Goal: Task Accomplishment & Management: Use online tool/utility

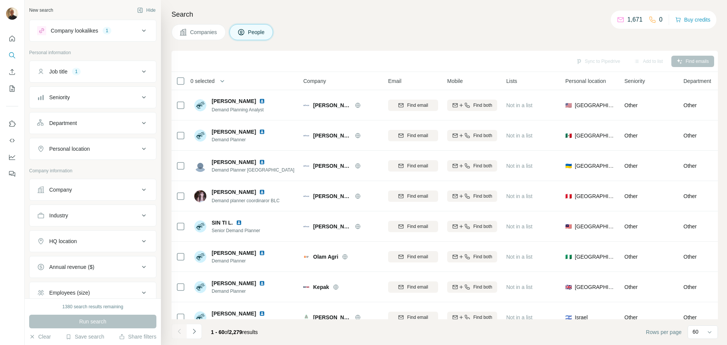
scroll to position [948, 0]
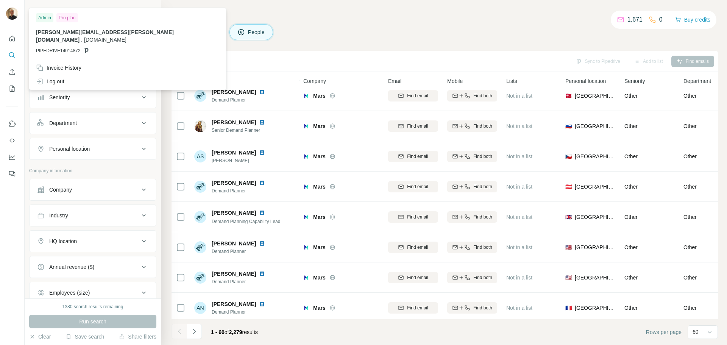
click at [13, 14] on img at bounding box center [12, 14] width 12 height 12
click at [693, 21] on button "Buy credits" at bounding box center [692, 19] width 35 height 11
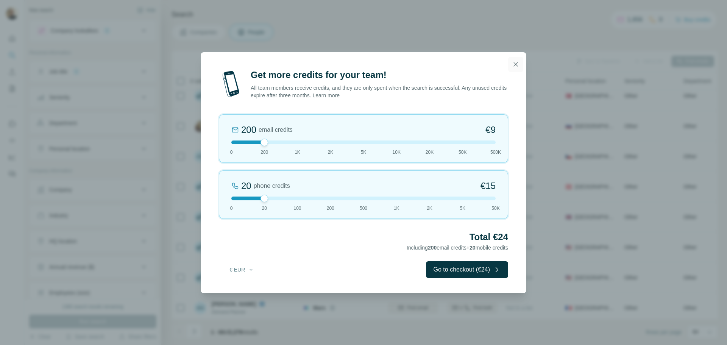
click at [518, 69] on button "button" at bounding box center [515, 64] width 15 height 15
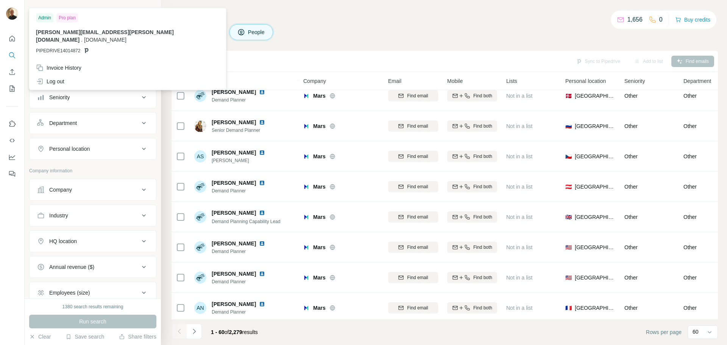
click at [9, 14] on img at bounding box center [12, 14] width 12 height 12
click at [19, 40] on div at bounding box center [12, 103] width 24 height 153
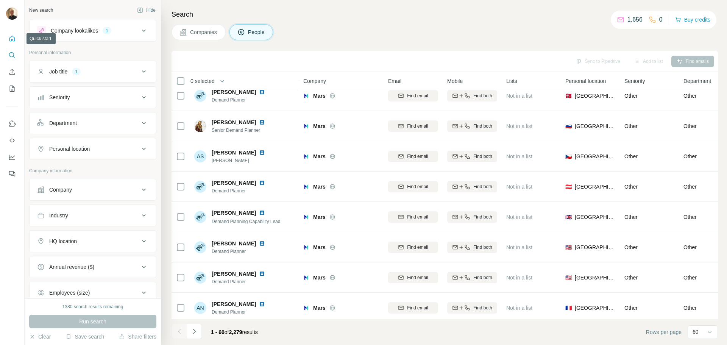
click at [12, 37] on icon "Quick start" at bounding box center [12, 39] width 8 height 8
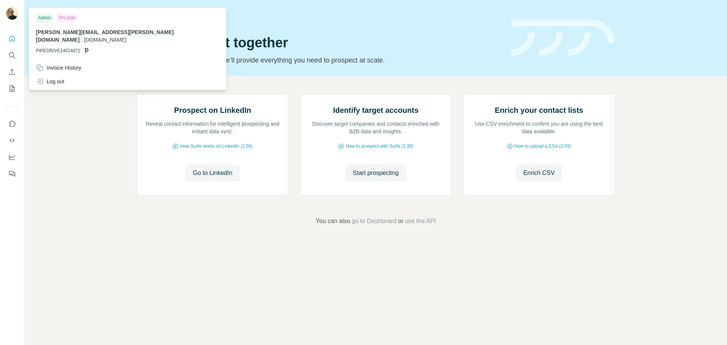
click at [9, 12] on img at bounding box center [12, 14] width 12 height 12
click at [63, 64] on div "Invoice History" at bounding box center [58, 68] width 45 height 8
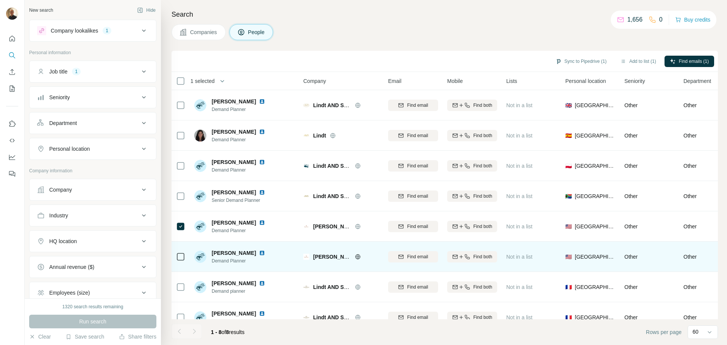
click at [185, 257] on icon at bounding box center [180, 256] width 9 height 9
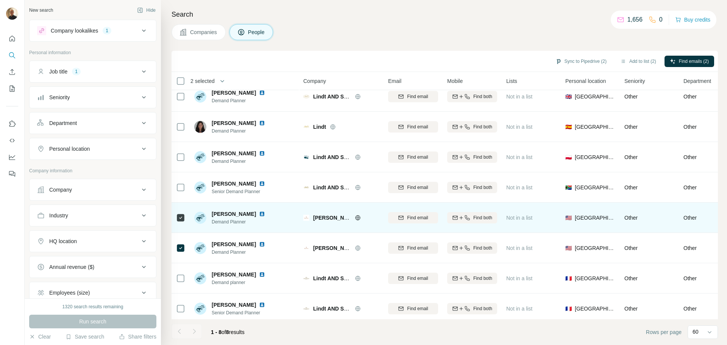
scroll to position [17, 0]
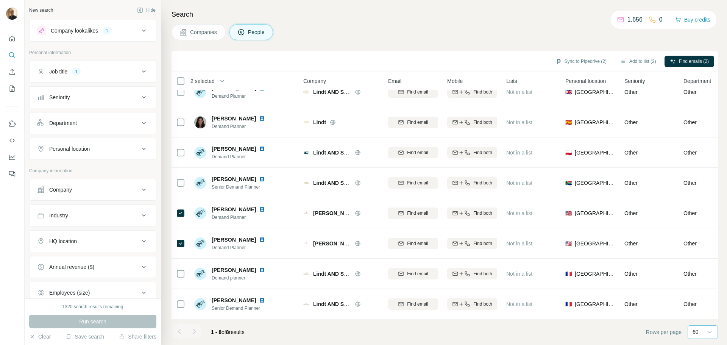
click at [704, 337] on div "60" at bounding box center [701, 331] width 19 height 13
click at [142, 30] on icon at bounding box center [143, 30] width 9 height 9
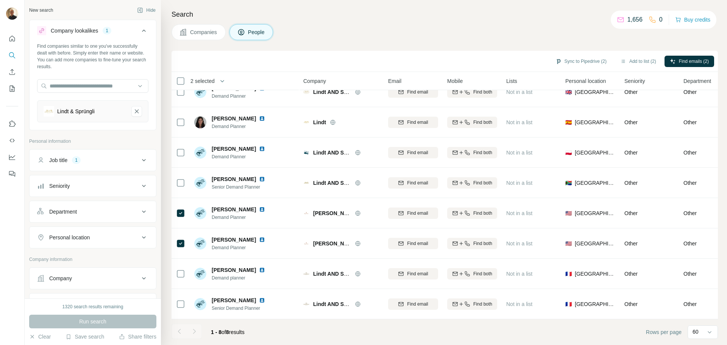
click at [142, 30] on icon at bounding box center [143, 30] width 9 height 9
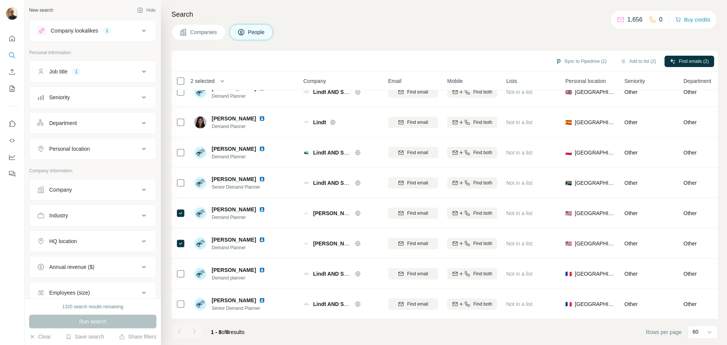
click at [142, 30] on icon at bounding box center [143, 30] width 9 height 9
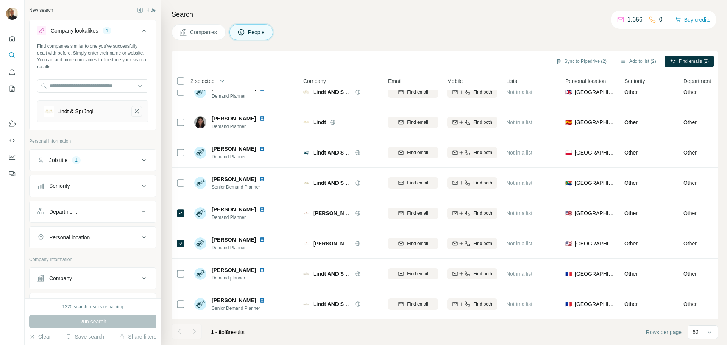
click at [133, 112] on icon "Lindt & Sprüngli-remove-button" at bounding box center [136, 111] width 7 height 8
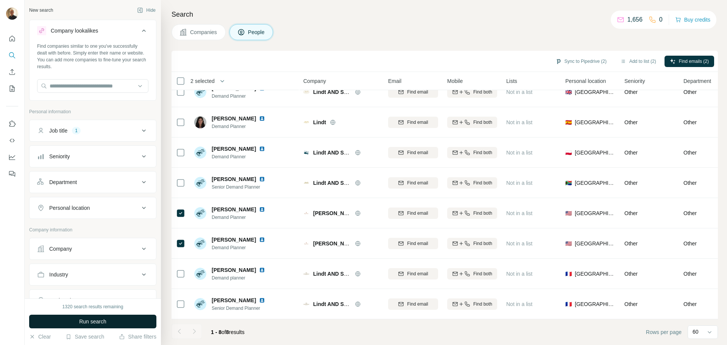
click at [137, 322] on button "Run search" at bounding box center [92, 321] width 127 height 14
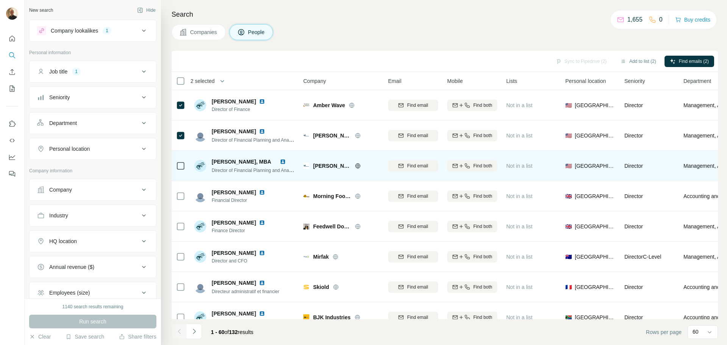
click at [173, 167] on td at bounding box center [180, 166] width 18 height 30
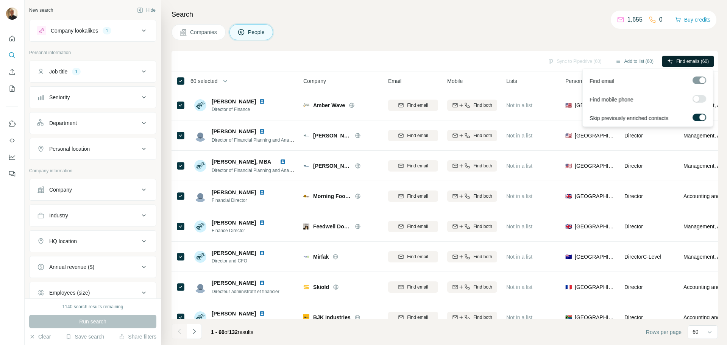
click at [689, 61] on span "Find emails (60)" at bounding box center [692, 61] width 33 height 7
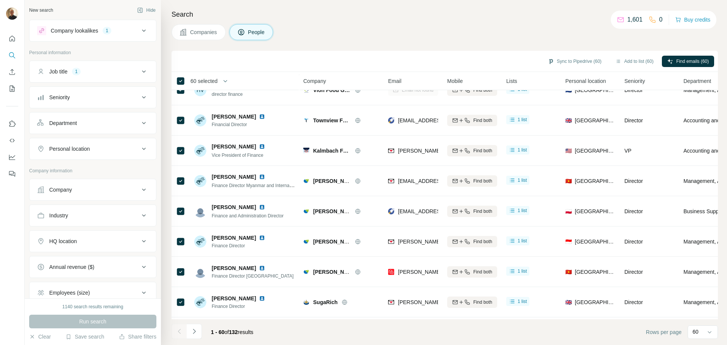
scroll to position [908, 0]
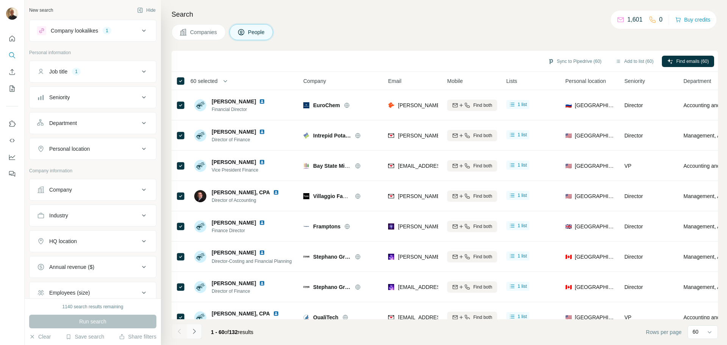
click at [198, 335] on button "Navigate to next page" at bounding box center [194, 331] width 15 height 15
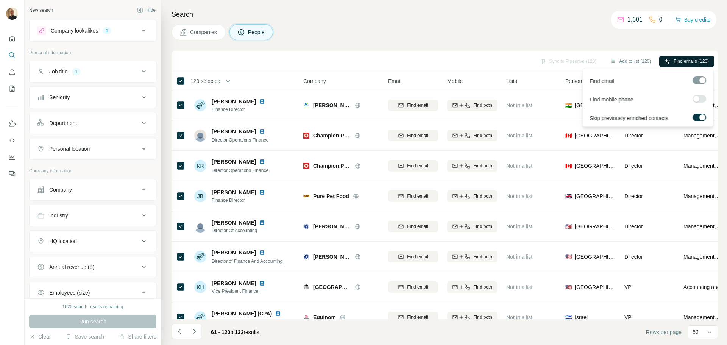
click at [682, 59] on span "Find emails (120)" at bounding box center [690, 61] width 35 height 7
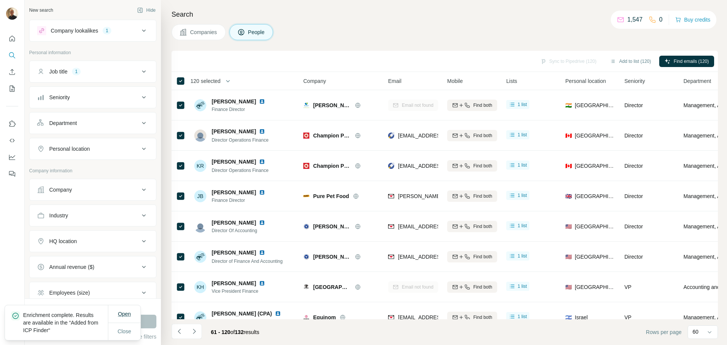
click at [132, 314] on button "Open" at bounding box center [123, 314] width 23 height 14
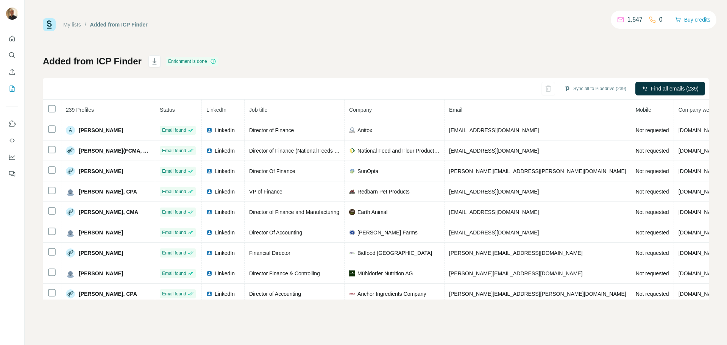
click at [616, 94] on div "Sync all to Pipedrive (239)" at bounding box center [595, 89] width 73 height 14
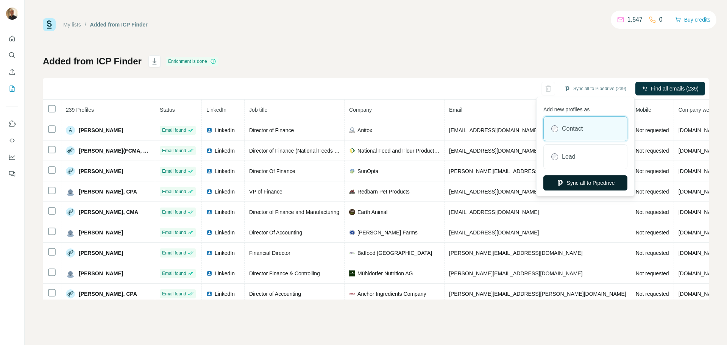
click at [585, 184] on button "Sync all to Pipedrive" at bounding box center [585, 182] width 84 height 15
